Goal: Information Seeking & Learning: Find specific page/section

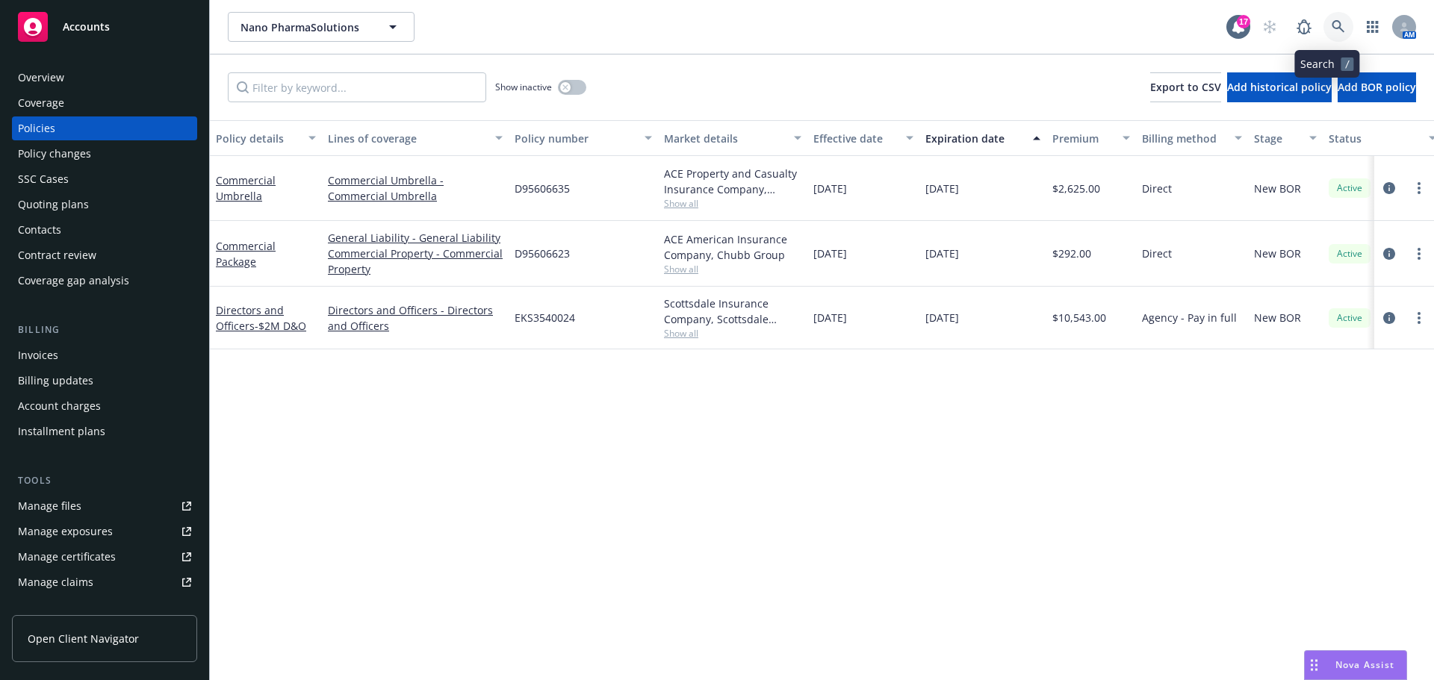
click at [1341, 26] on link at bounding box center [1339, 27] width 30 height 30
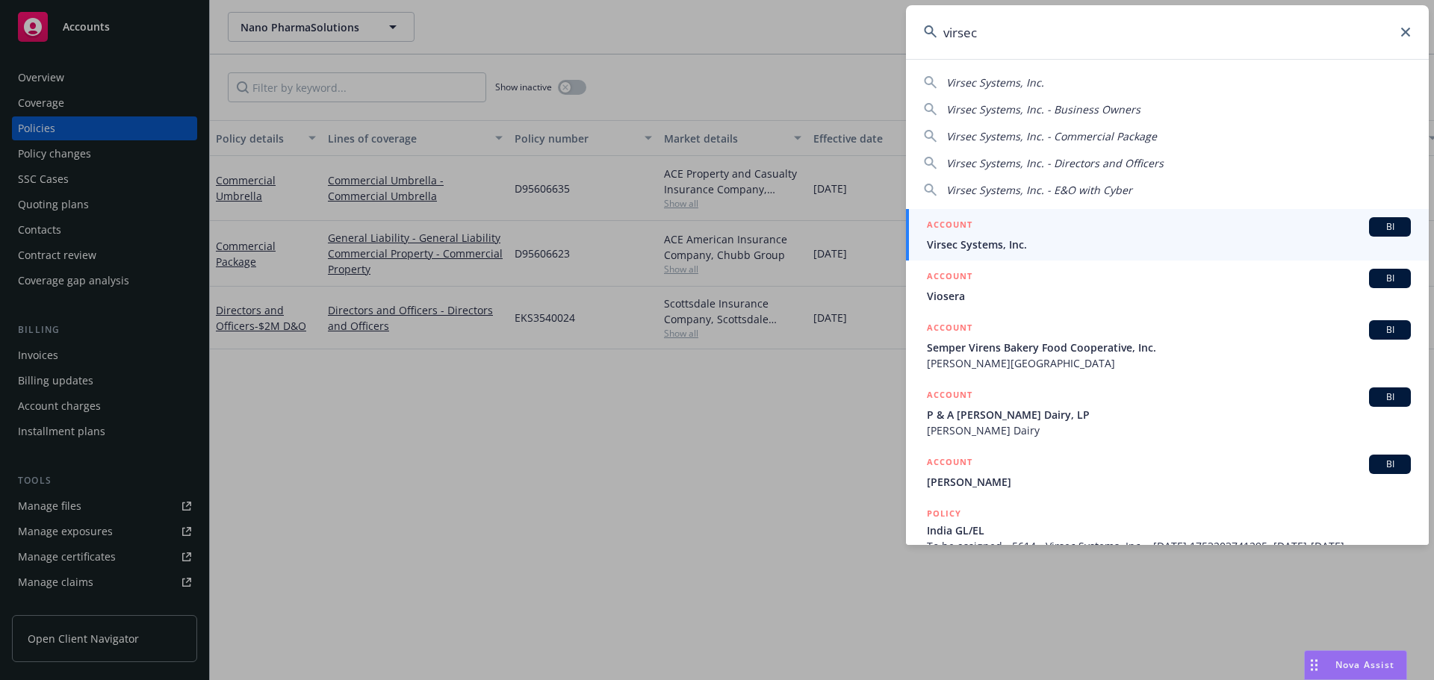
type input "virsec"
click at [1026, 225] on div "ACCOUNT BI" at bounding box center [1169, 226] width 484 height 19
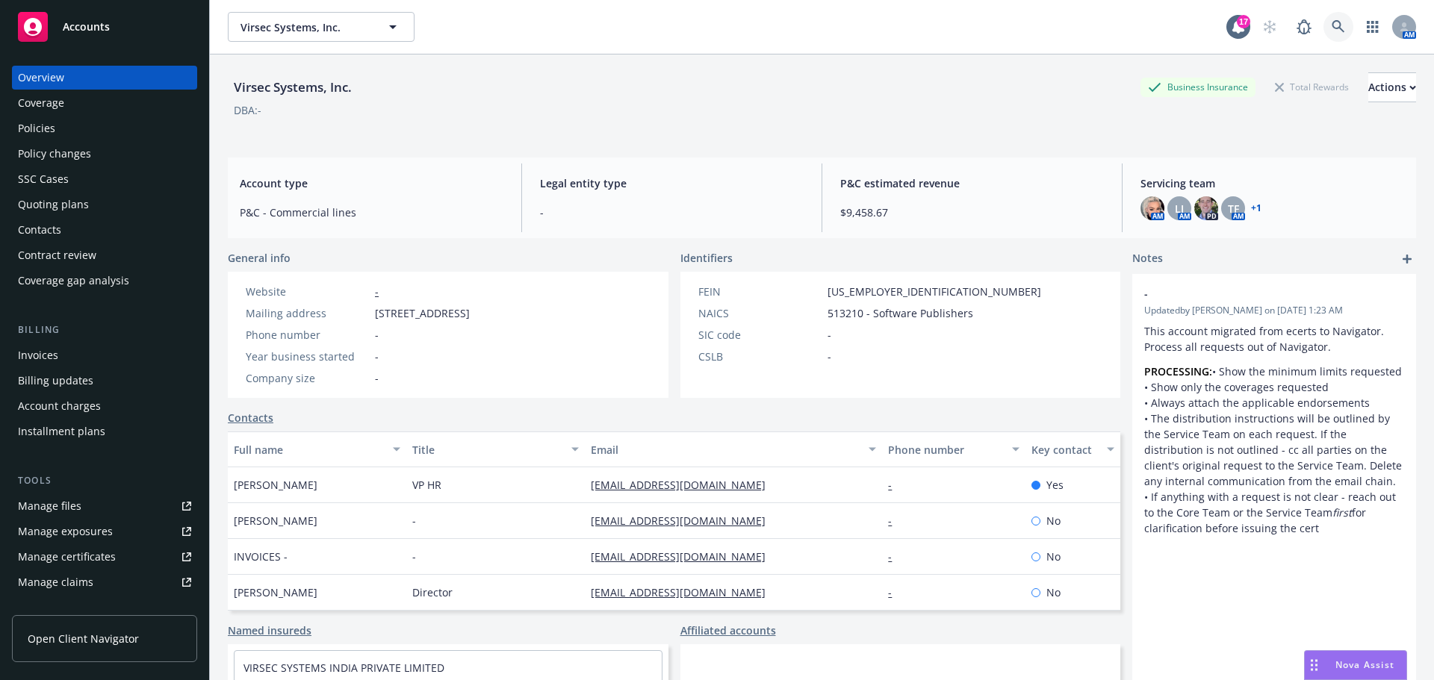
click at [1332, 30] on icon at bounding box center [1338, 26] width 13 height 13
click at [81, 335] on div "Billing" at bounding box center [104, 330] width 185 height 15
click at [80, 352] on div "Invoices" at bounding box center [104, 356] width 173 height 24
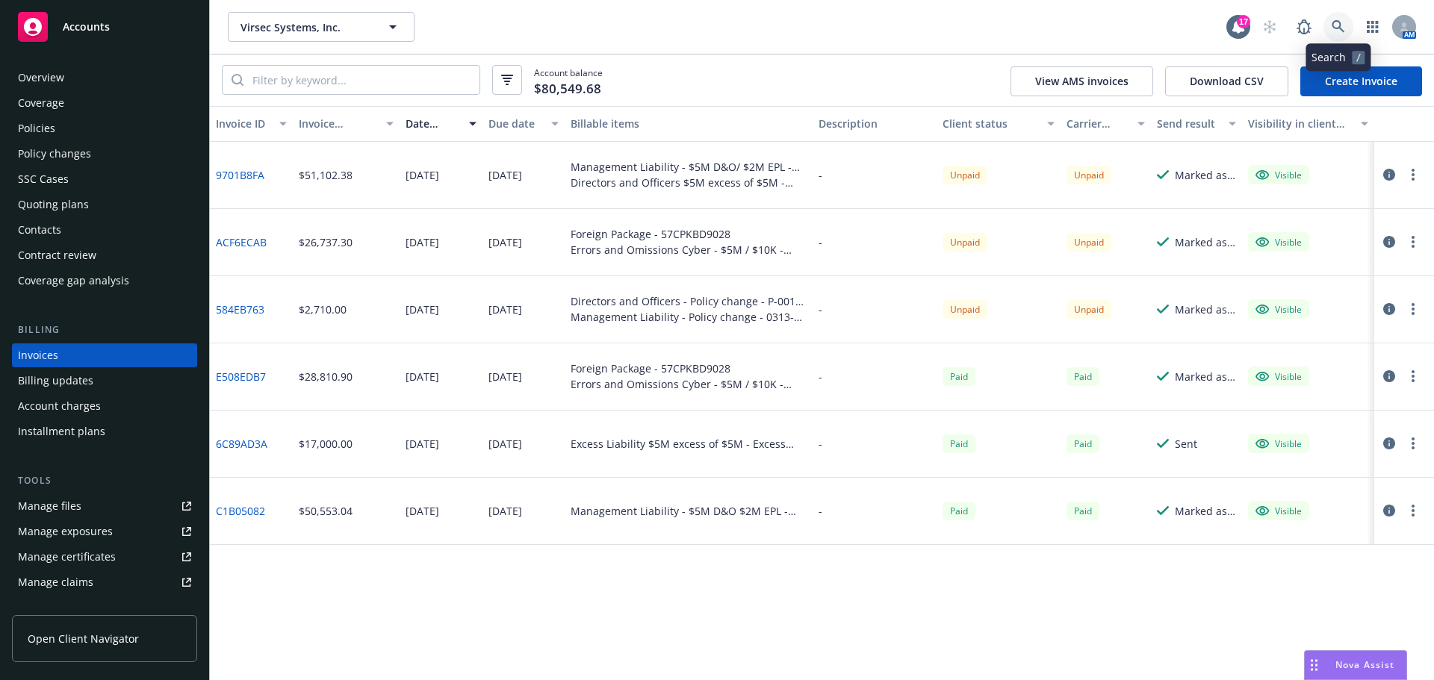
drag, startPoint x: 1334, startPoint y: 36, endPoint x: 1318, endPoint y: 21, distance: 22.2
click at [1323, 27] on div "AM" at bounding box center [1335, 27] width 161 height 30
click at [1340, 28] on icon at bounding box center [1338, 26] width 13 height 13
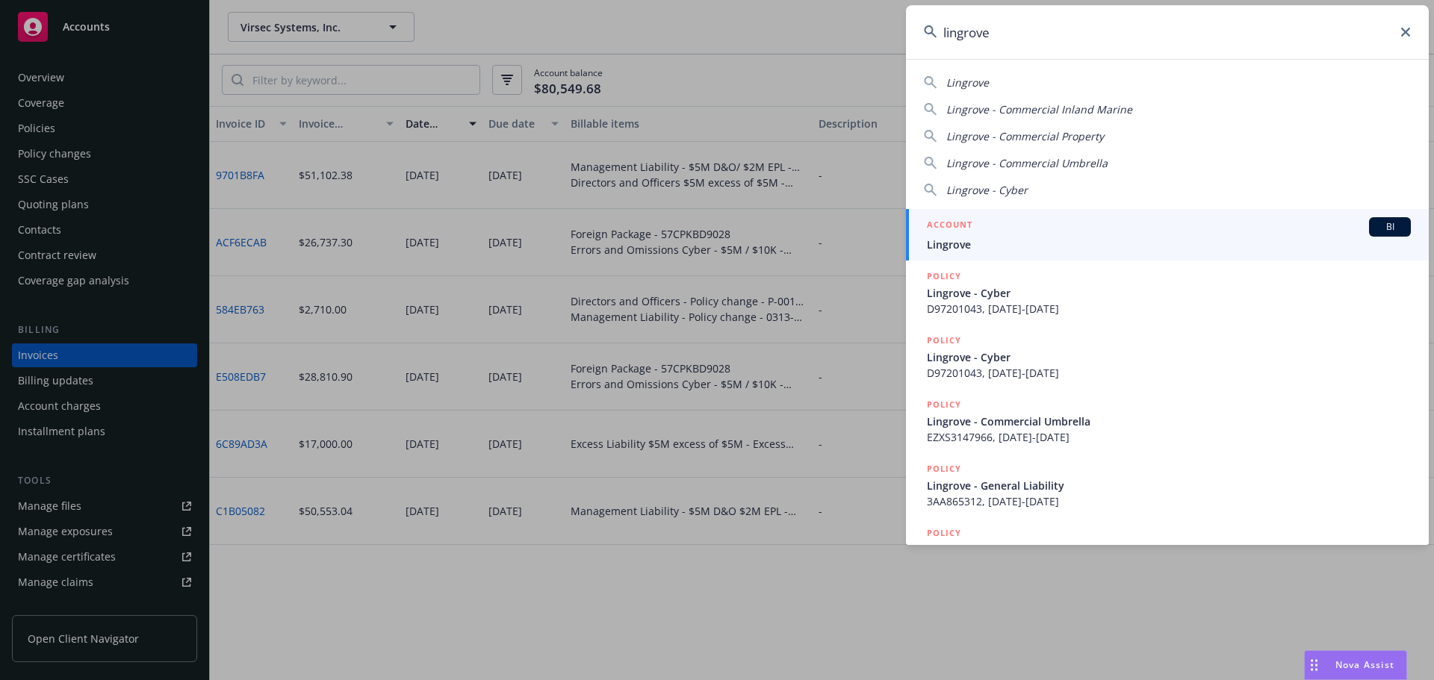
type input "lingrove"
click at [1114, 241] on span "Lingrove" at bounding box center [1169, 245] width 484 height 16
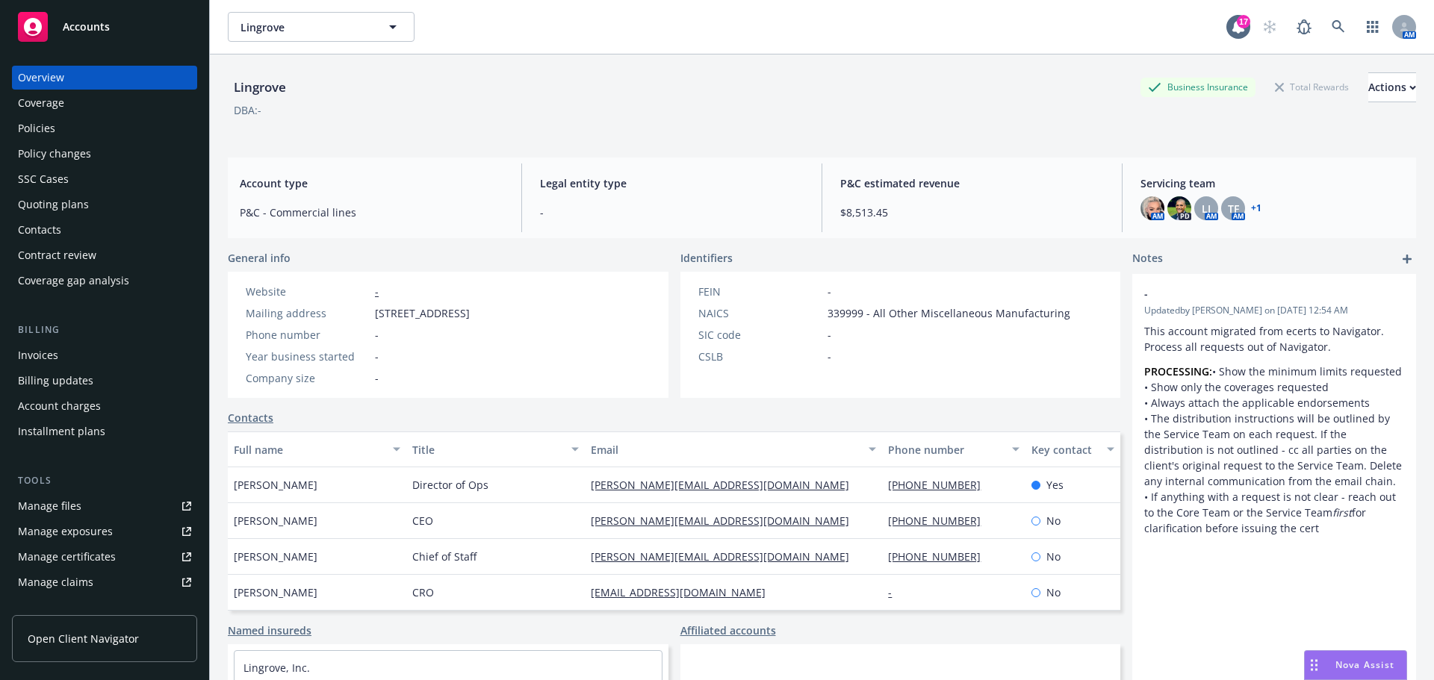
click at [94, 211] on div "Quoting plans" at bounding box center [104, 205] width 173 height 24
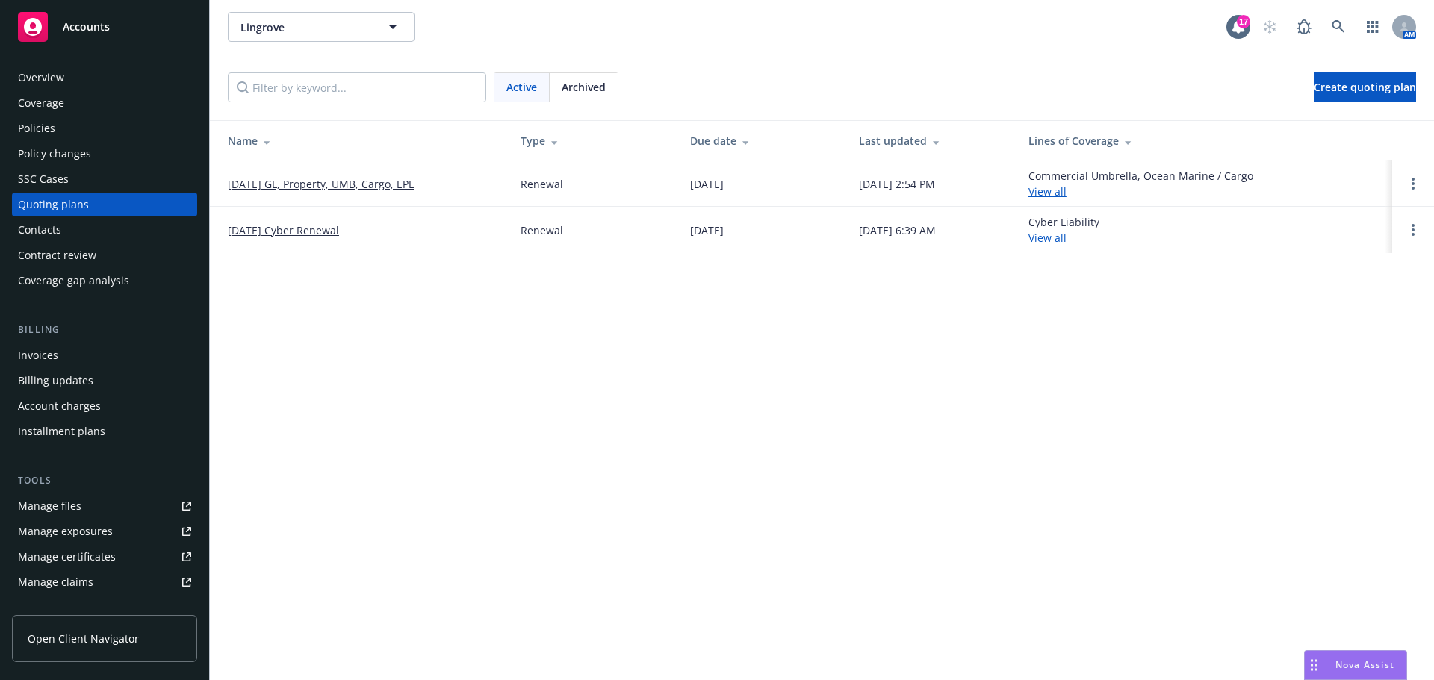
click at [326, 182] on link "[DATE] GL, Property, UMB, Cargo, EPL" at bounding box center [321, 184] width 186 height 16
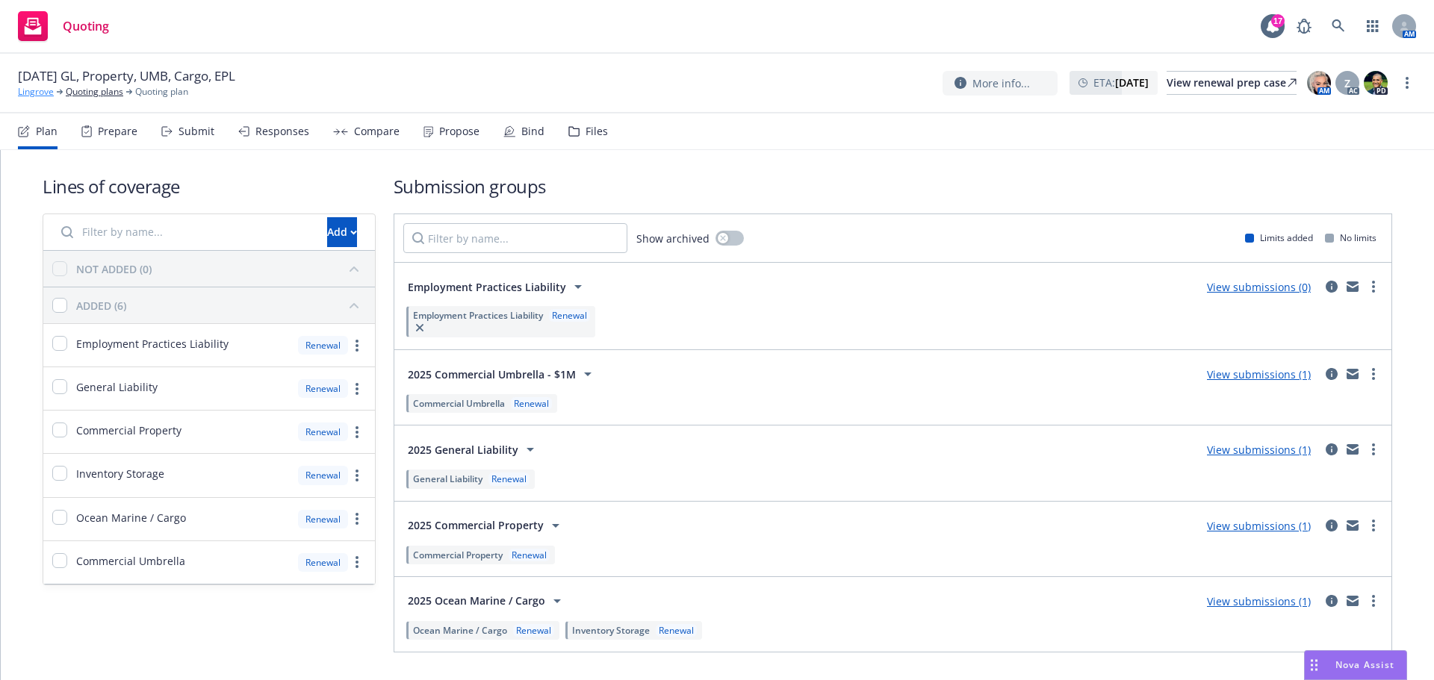
click at [40, 90] on link "Lingrove" at bounding box center [36, 91] width 36 height 13
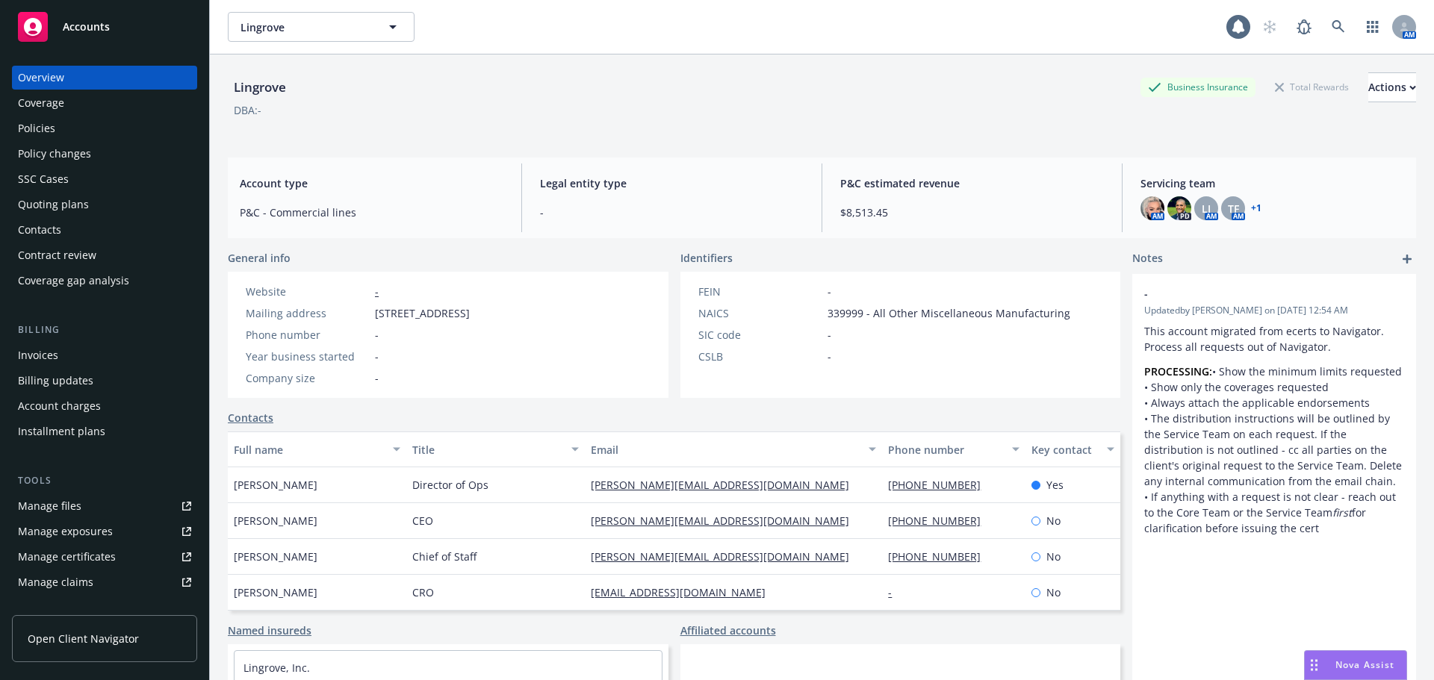
click at [31, 123] on div "Policies" at bounding box center [36, 129] width 37 height 24
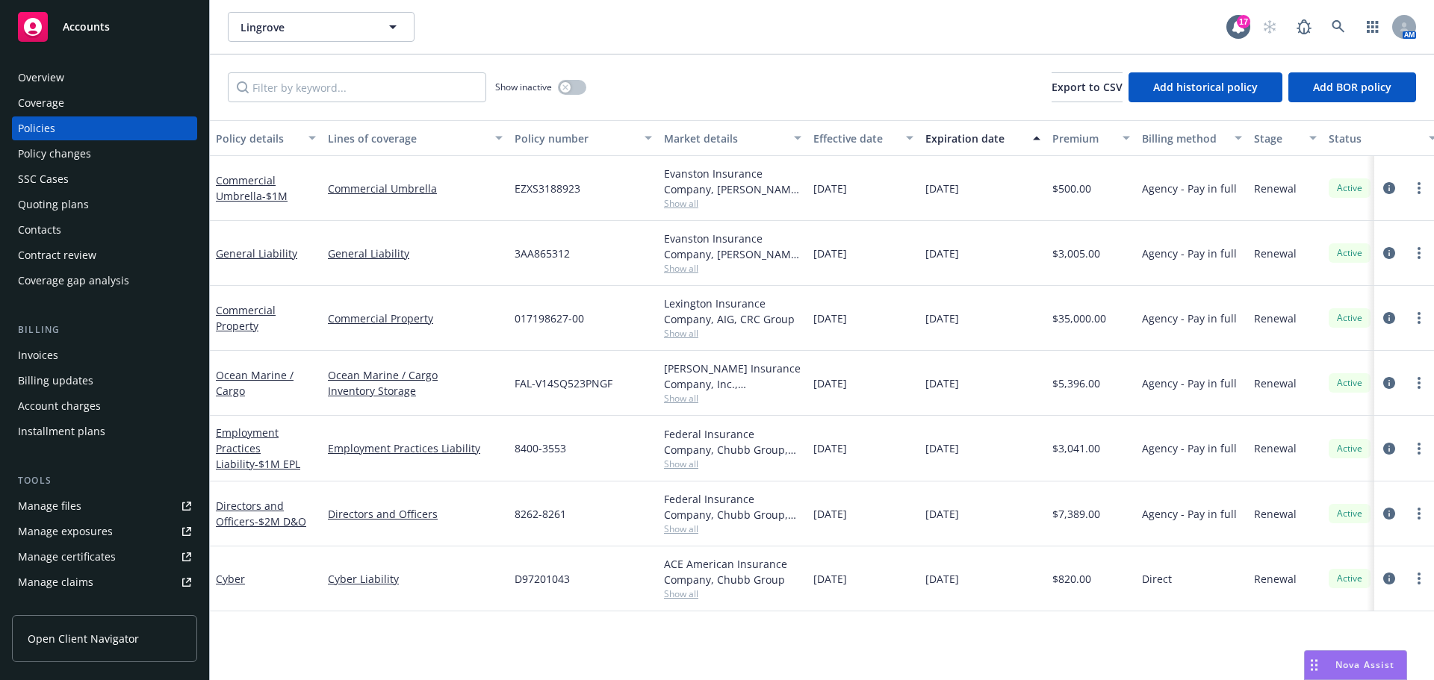
click at [56, 500] on div "Manage files" at bounding box center [49, 506] width 63 height 24
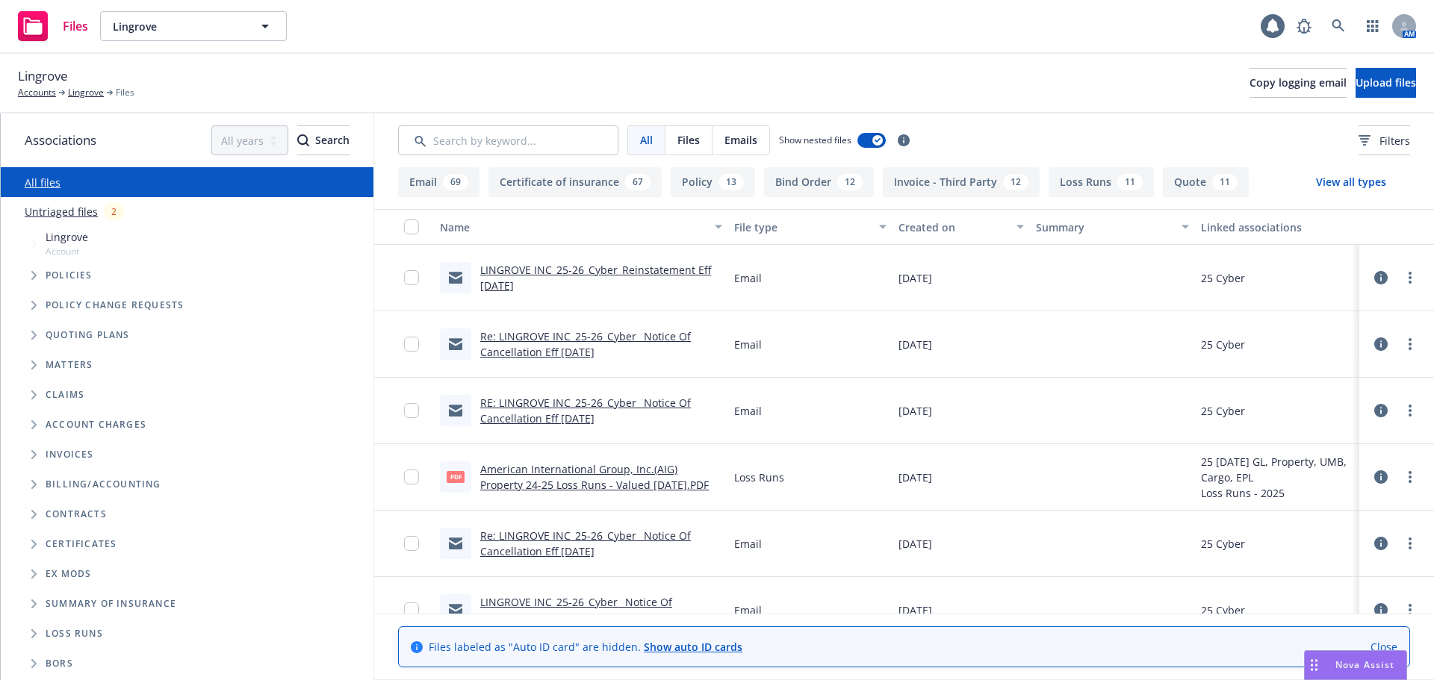
click at [27, 329] on span "Tree Example" at bounding box center [34, 335] width 24 height 24
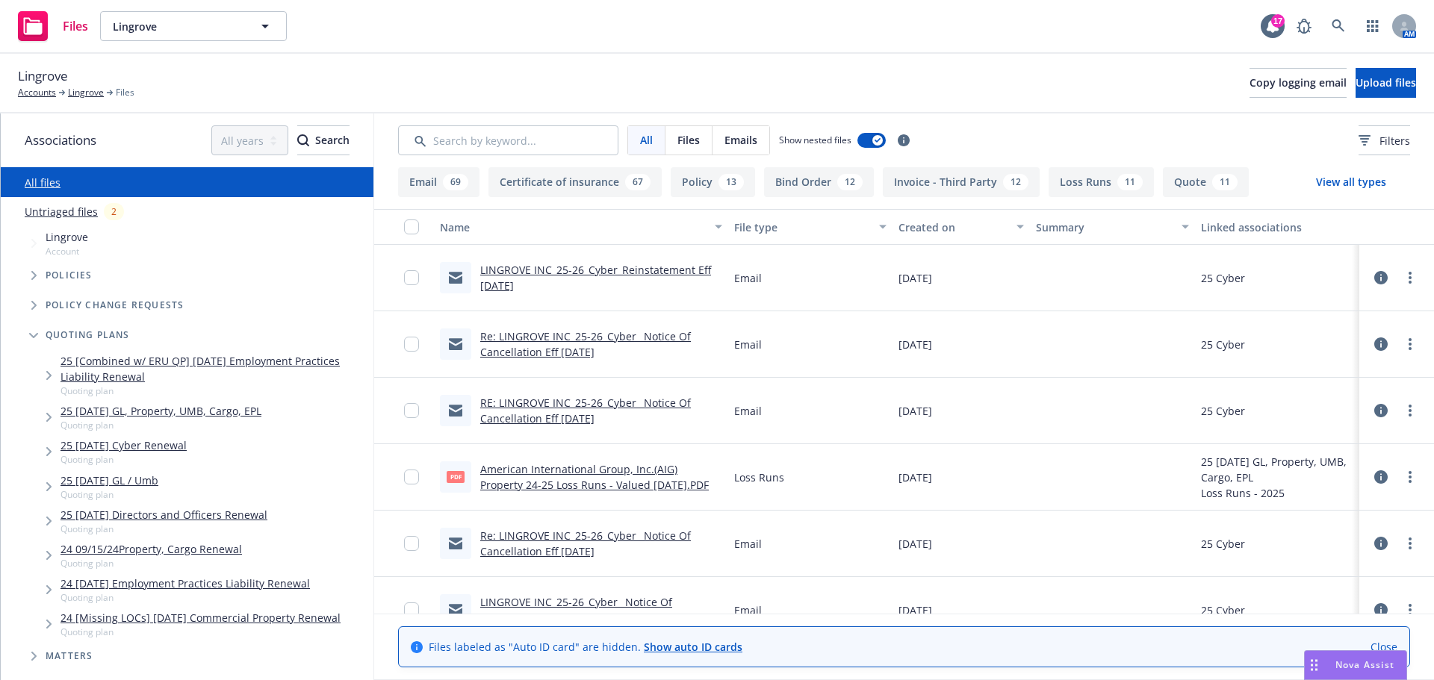
scroll to position [75, 0]
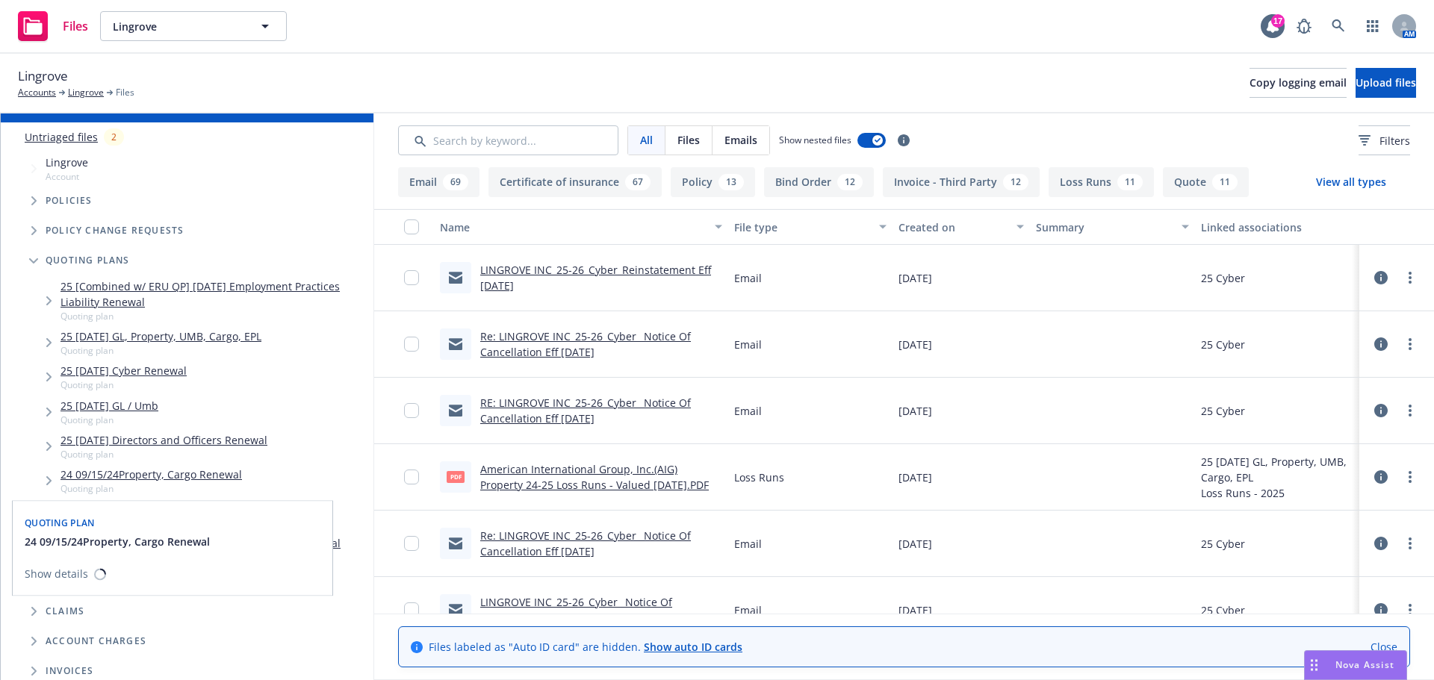
click at [100, 480] on link "24 09/15/24Property, Cargo Renewal" at bounding box center [152, 475] width 182 height 16
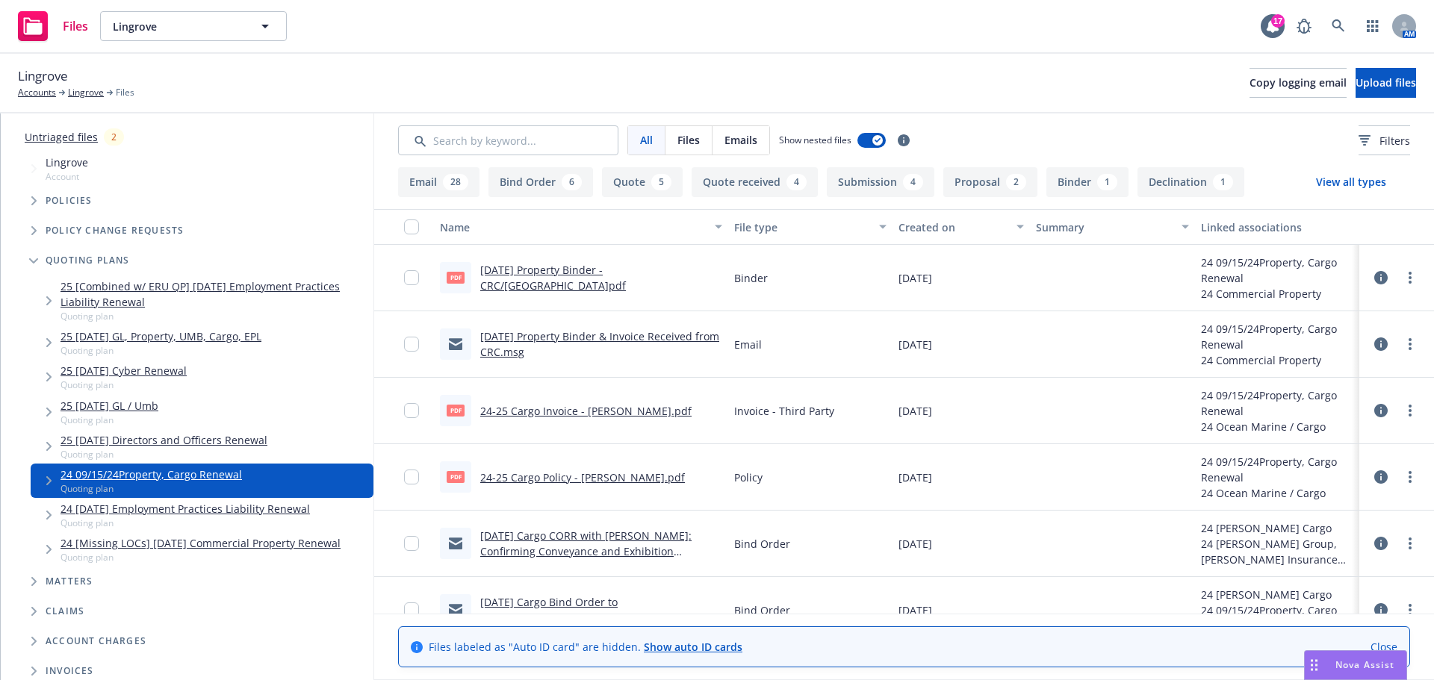
click at [593, 332] on link "9/15/24 Property Binder & Invoice Received from CRC.msg" at bounding box center [599, 344] width 239 height 30
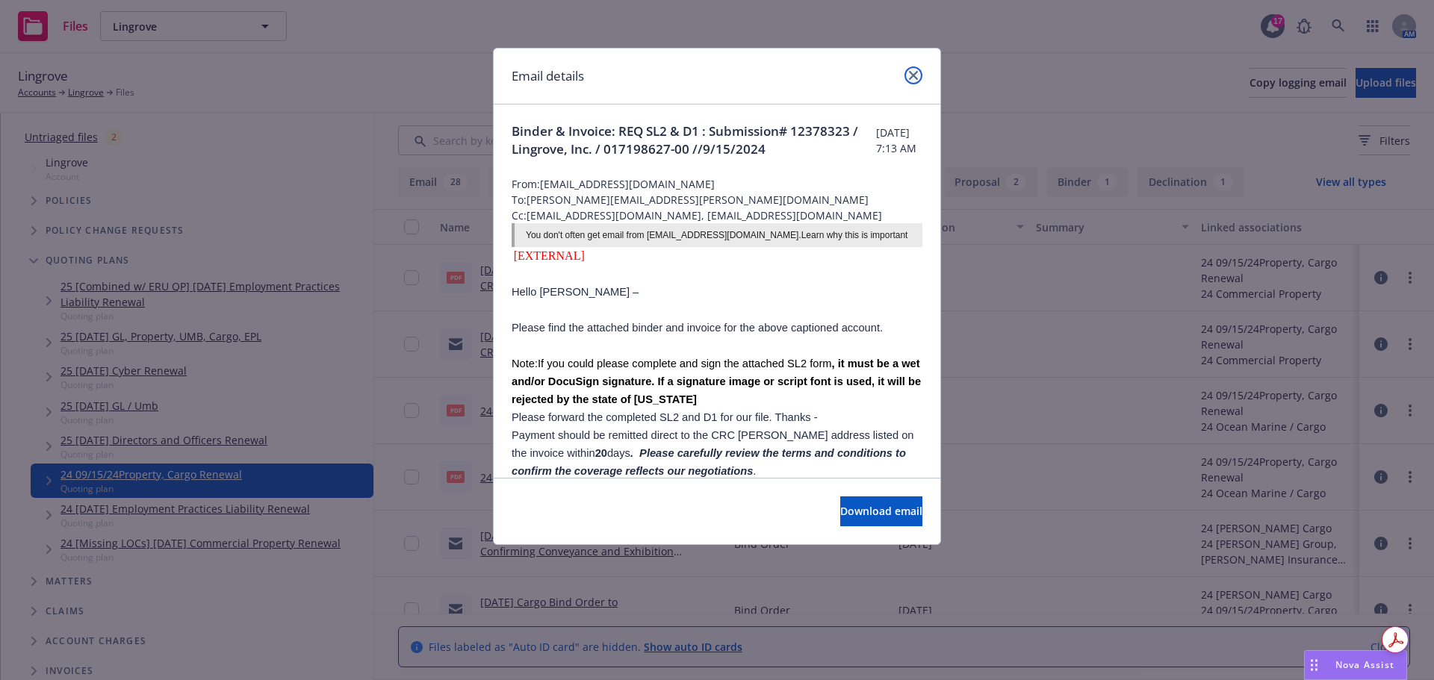
click at [915, 77] on icon "close" at bounding box center [913, 75] width 9 height 9
